Goal: Navigation & Orientation: Find specific page/section

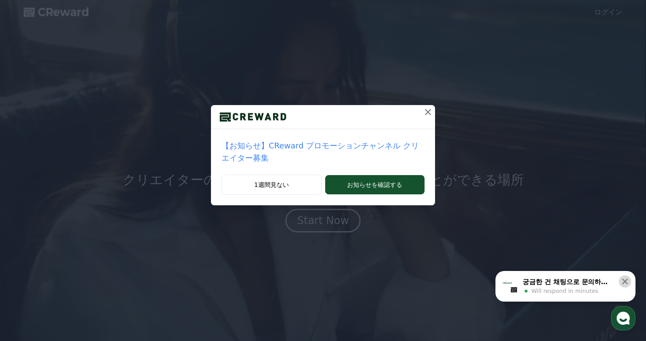
click at [621, 282] on icon at bounding box center [624, 281] width 9 height 9
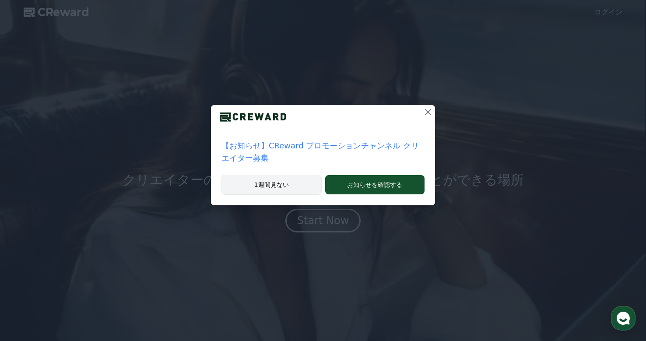
click at [262, 178] on button "1週間見ない" at bounding box center [271, 185] width 100 height 20
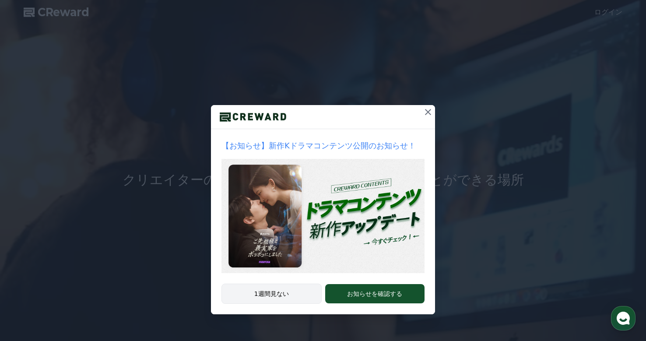
click at [291, 294] on button "1週間見ない" at bounding box center [271, 293] width 100 height 20
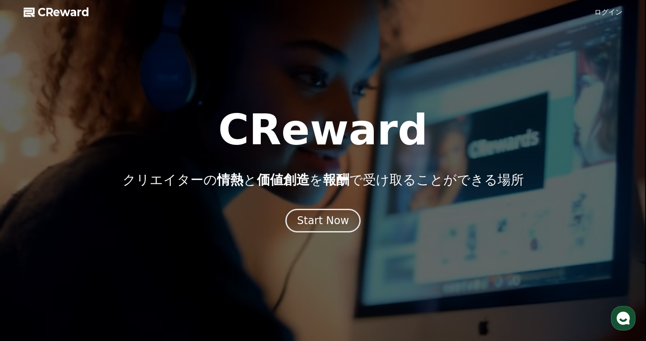
click at [357, 233] on div at bounding box center [323, 170] width 646 height 341
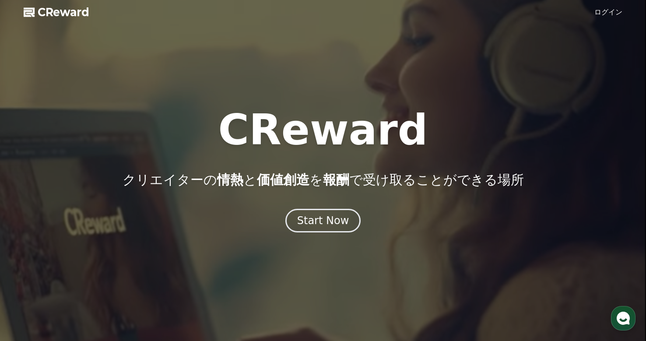
click at [619, 14] on link "ログイン" at bounding box center [608, 12] width 28 height 10
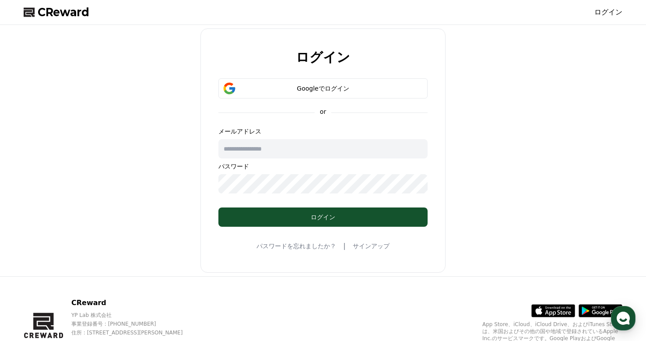
click at [294, 157] on input "text" at bounding box center [322, 148] width 209 height 19
type input "**********"
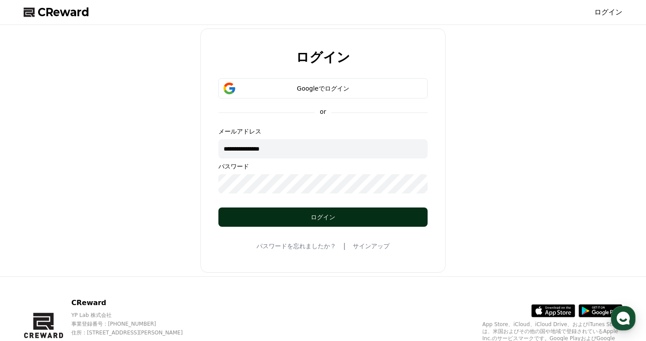
drag, startPoint x: 308, startPoint y: 221, endPoint x: 393, endPoint y: 223, distance: 85.3
click at [309, 221] on button "ログイン" at bounding box center [322, 216] width 209 height 19
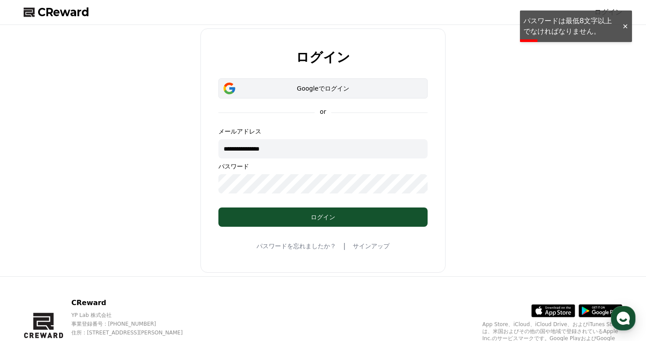
click at [334, 88] on div "Googleでログイン" at bounding box center [323, 88] width 184 height 9
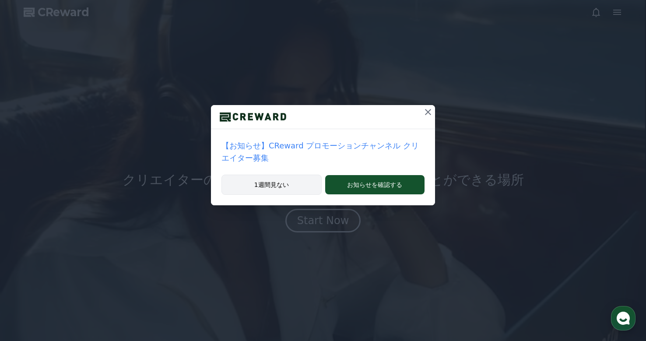
click at [264, 175] on button "1週間見ない" at bounding box center [271, 185] width 100 height 20
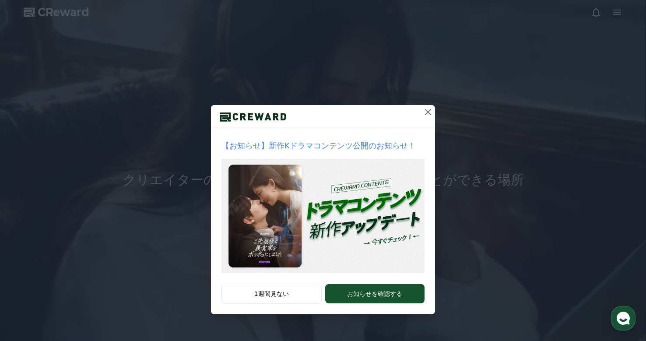
drag, startPoint x: 280, startPoint y: 290, endPoint x: 416, endPoint y: 218, distance: 154.0
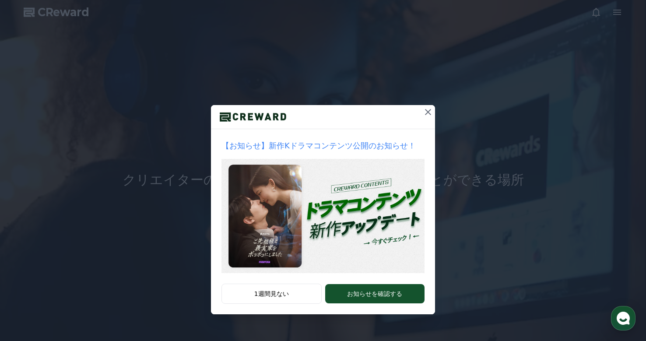
click at [280, 290] on button "1週間見ない" at bounding box center [271, 293] width 100 height 20
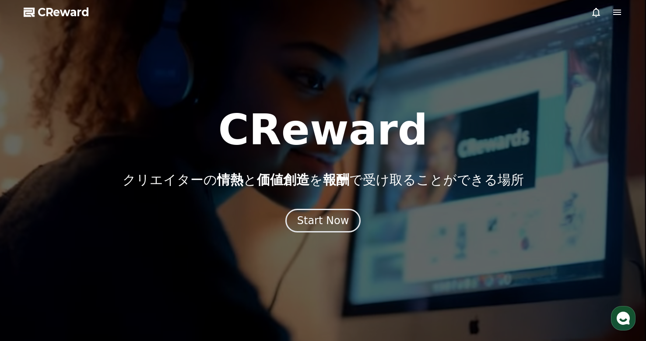
click at [619, 14] on icon at bounding box center [617, 12] width 10 height 10
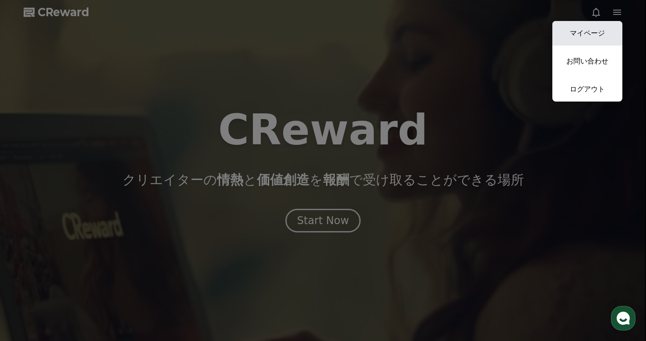
click at [592, 32] on link "マイページ" at bounding box center [587, 33] width 70 height 24
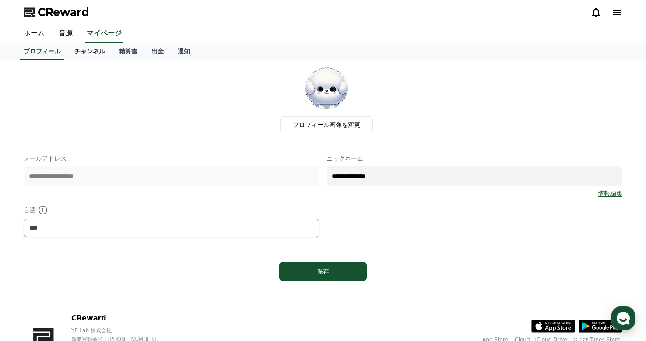
click at [77, 48] on link "チャンネル" at bounding box center [89, 51] width 45 height 17
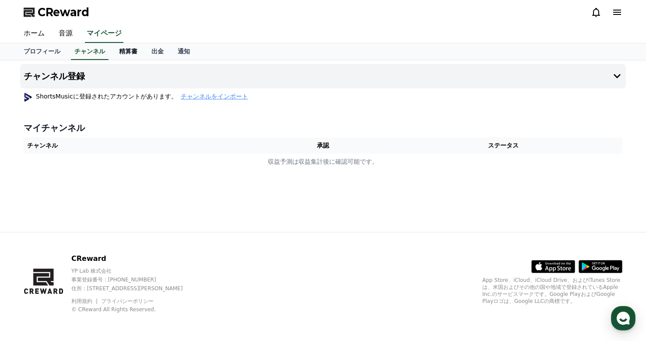
click at [119, 51] on link "精算書" at bounding box center [128, 51] width 32 height 17
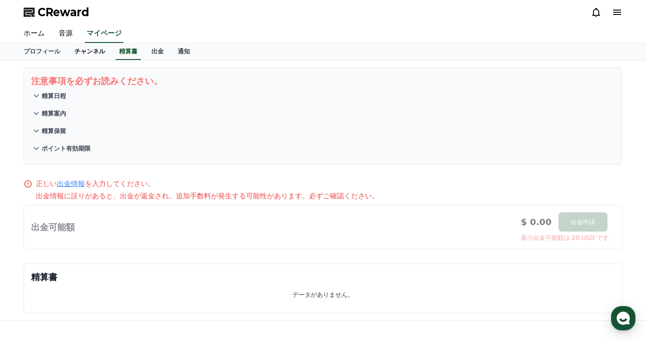
click at [72, 52] on link "チャンネル" at bounding box center [89, 51] width 45 height 17
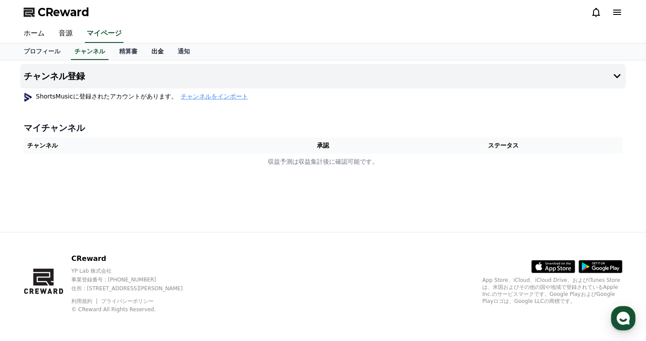
click at [144, 51] on link "出金" at bounding box center [157, 51] width 26 height 17
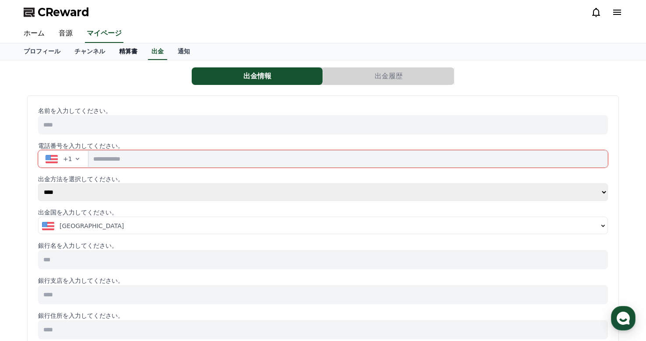
click at [112, 50] on link "精算書" at bounding box center [128, 51] width 32 height 17
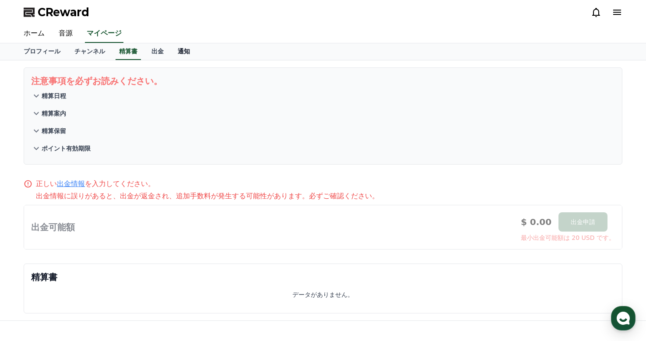
click at [171, 52] on link "通知" at bounding box center [184, 51] width 26 height 17
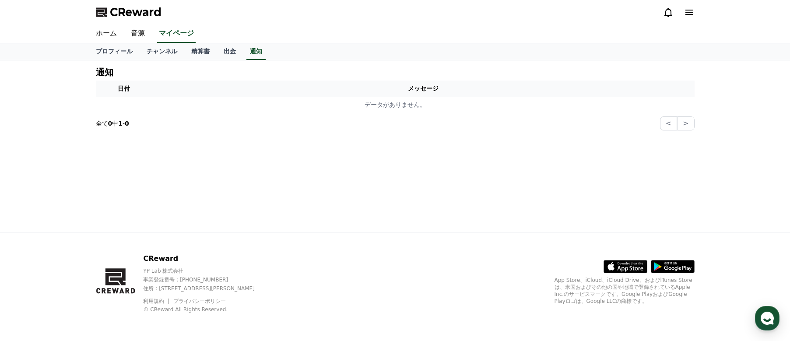
click at [98, 16] on polygon at bounding box center [100, 13] width 9 height 7
